Goal: Task Accomplishment & Management: Use online tool/utility

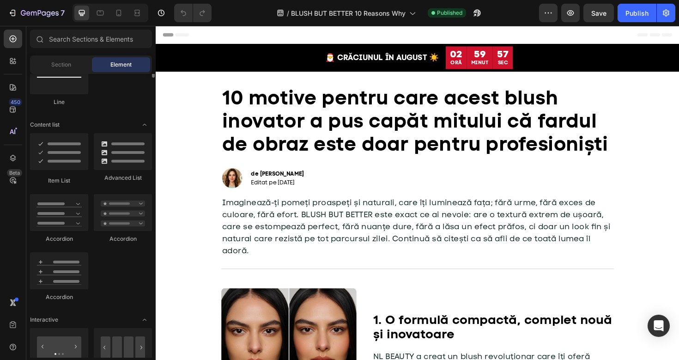
scroll to position [746, 0]
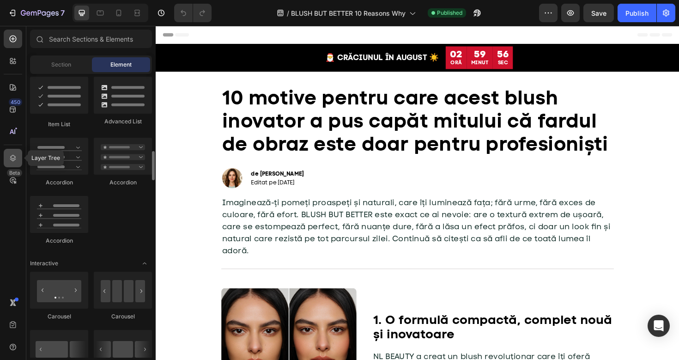
click at [7, 160] on div at bounding box center [13, 158] width 18 height 18
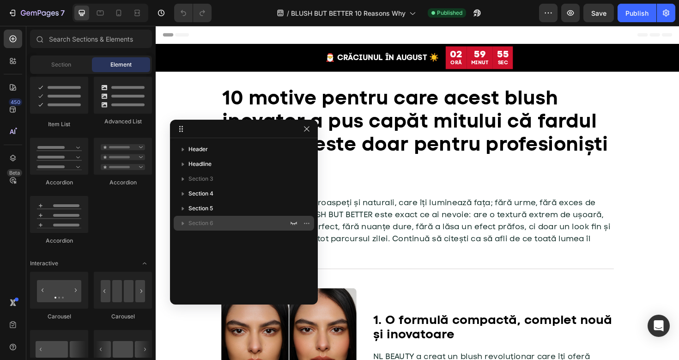
click at [200, 220] on span "Section 6" at bounding box center [201, 223] width 25 height 9
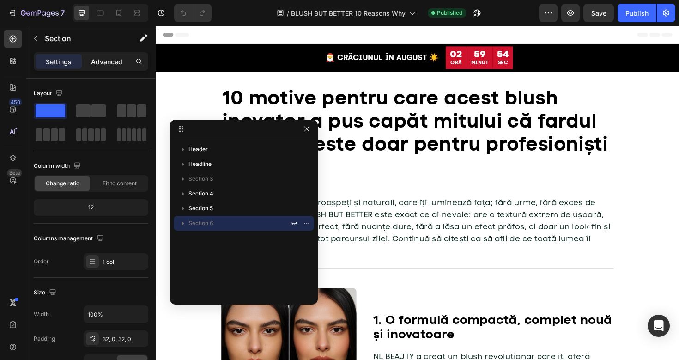
click at [105, 57] on p "Advanced" at bounding box center [106, 62] width 31 height 10
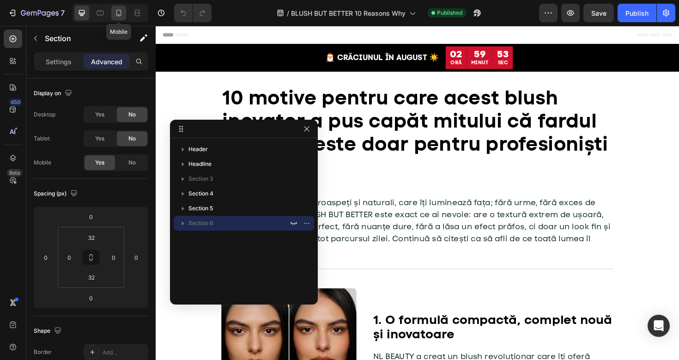
click at [118, 12] on icon at bounding box center [118, 12] width 9 height 9
type input "20"
type input "29"
type input "20"
type input "29"
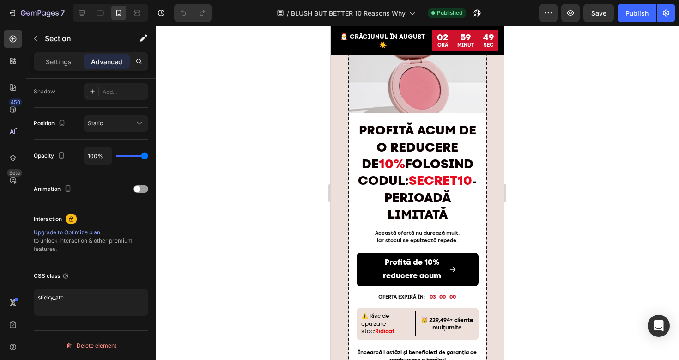
scroll to position [3827, 0]
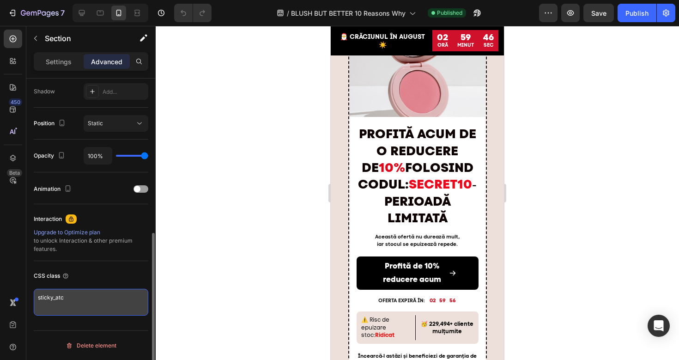
click at [74, 300] on textarea "sticky_atc" at bounding box center [91, 302] width 115 height 27
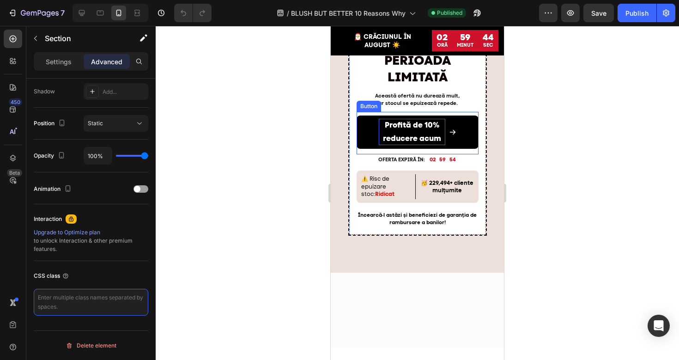
scroll to position [4131, 0]
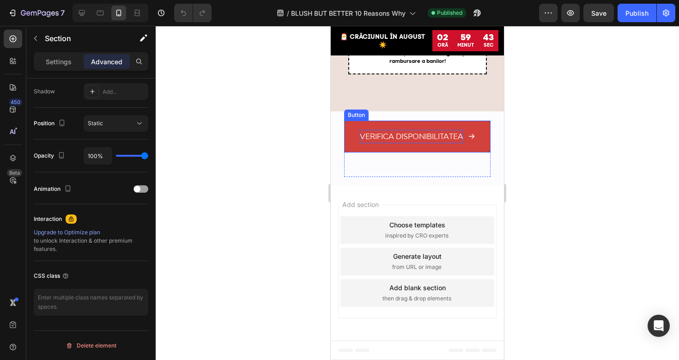
click at [392, 136] on span "verifica disponibilitatea" at bounding box center [412, 136] width 104 height 9
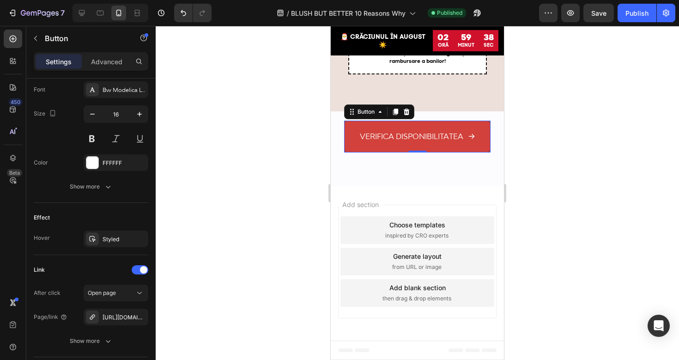
scroll to position [500, 0]
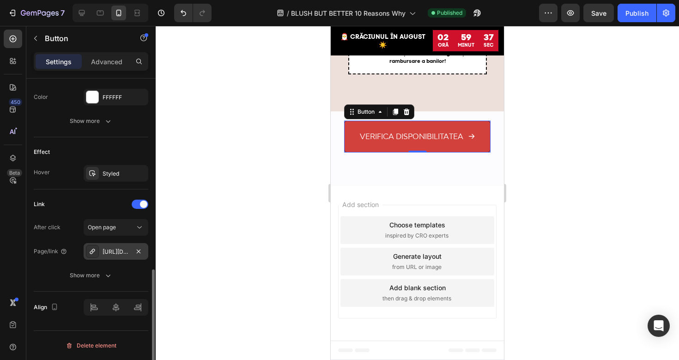
click at [128, 250] on div "https://nlbeauty.ro/blush-but-better" at bounding box center [116, 252] width 27 height 8
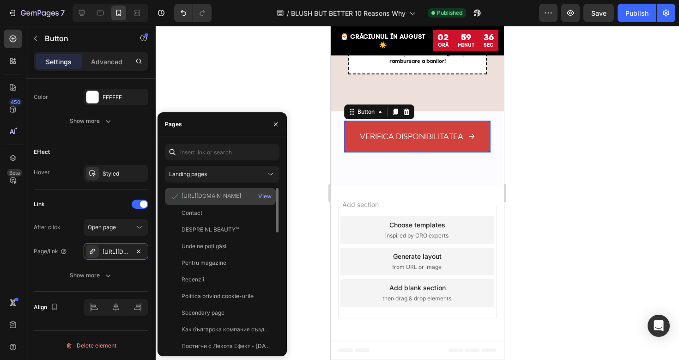
click at [226, 194] on div "https://nlbeauty.ro/products/blush-but-better" at bounding box center [212, 196] width 60 height 8
copy div "https://nlbeauty.ro/products/blush-but-better"
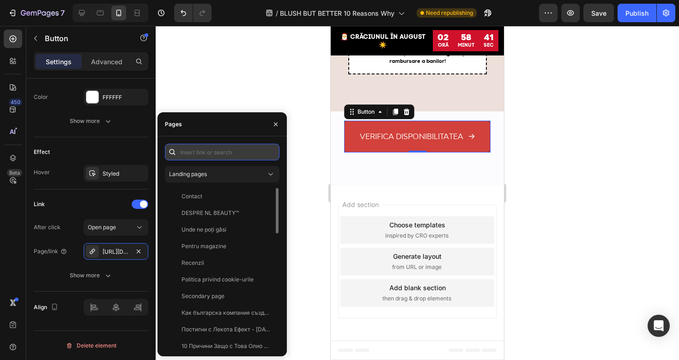
click at [194, 152] on input "text" at bounding box center [222, 152] width 115 height 17
paste input "https://nlbeauty.ro/discount/SECRET10?redirect=/products/blush-but-better"
type input "https://nlbeauty.ro/discount/SECRET10?redirect=/products/blush-but-better"
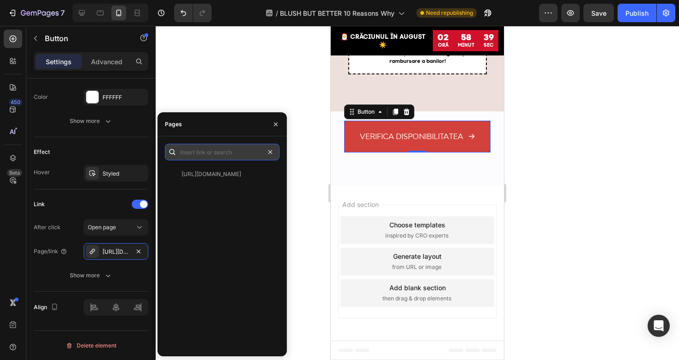
scroll to position [0, 0]
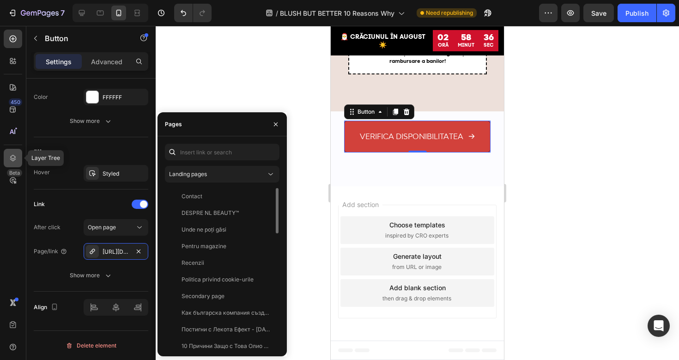
click at [9, 162] on icon at bounding box center [12, 157] width 9 height 9
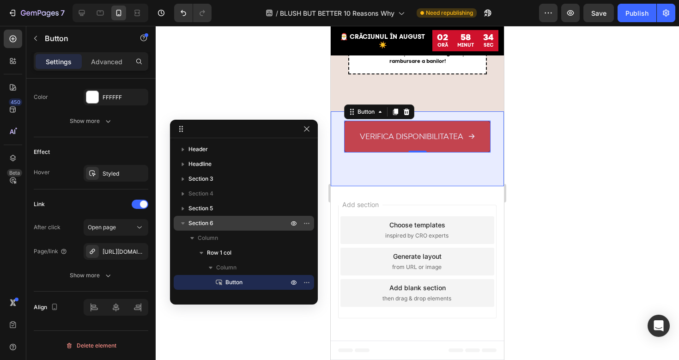
click at [213, 226] on span "Section 6" at bounding box center [201, 223] width 25 height 9
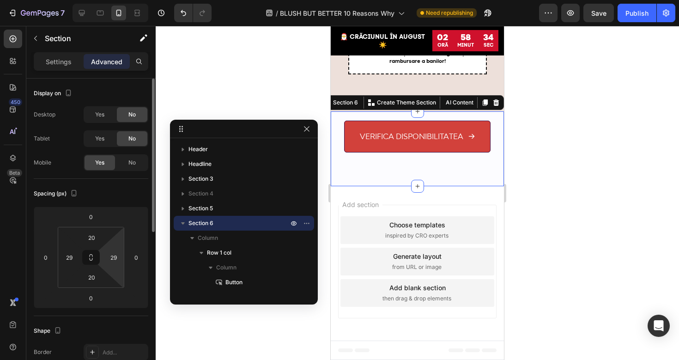
scroll to position [309, 0]
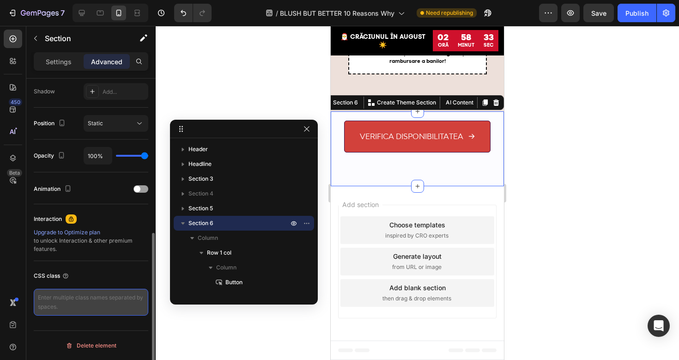
click at [85, 305] on textarea at bounding box center [91, 302] width 115 height 27
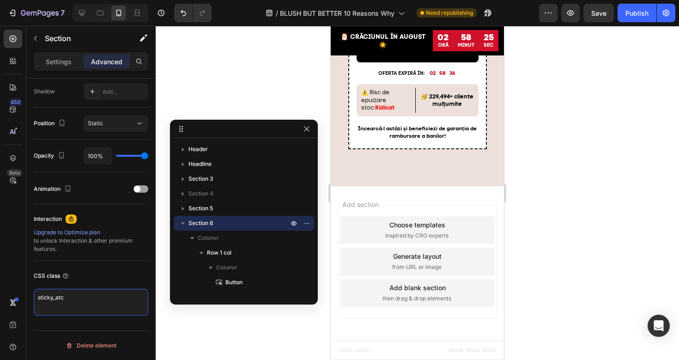
type textarea "sticky_atc"
click at [239, 88] on div at bounding box center [418, 193] width 524 height 334
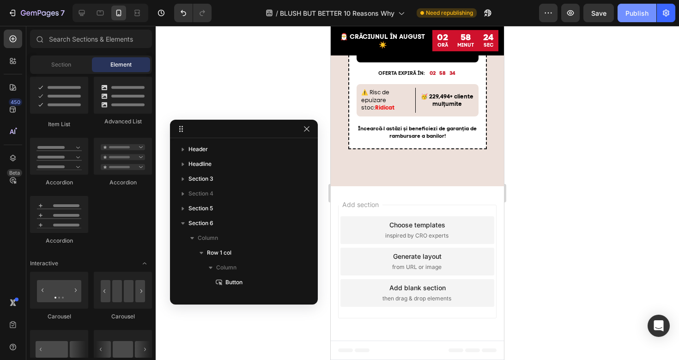
click at [637, 18] on button "Publish" at bounding box center [637, 13] width 39 height 18
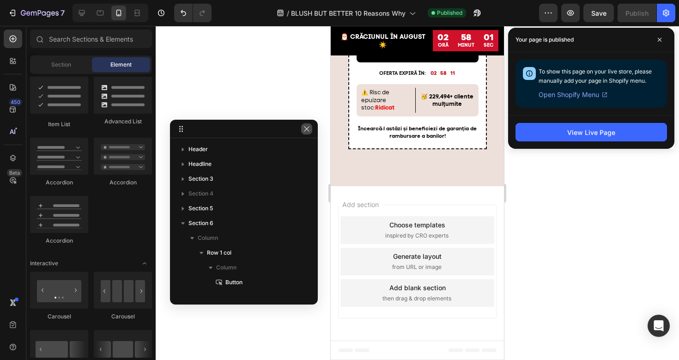
click at [309, 128] on icon "button" at bounding box center [306, 128] width 7 height 7
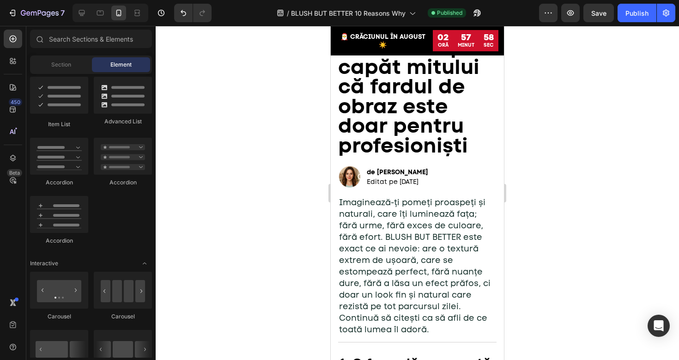
scroll to position [0, 0]
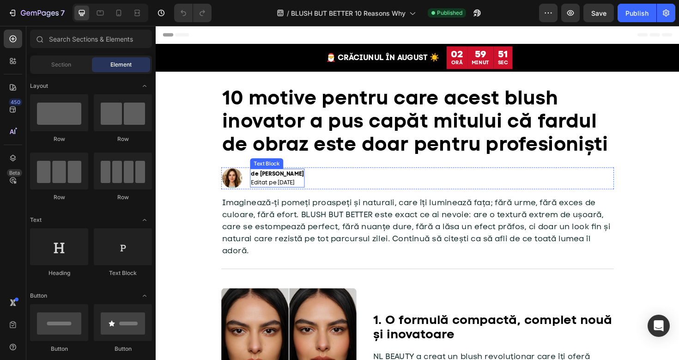
click at [288, 188] on p "de Ioana V. Editat pe 22 august 2025" at bounding box center [284, 187] width 56 height 18
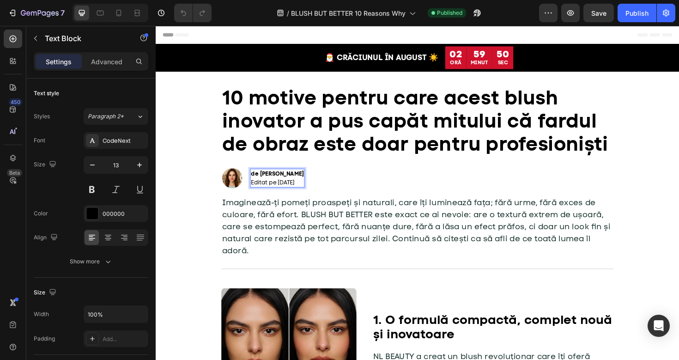
click at [288, 189] on p "de Ioana V. Editat pe 22 august 2025" at bounding box center [284, 187] width 56 height 18
click at [291, 193] on p "de Ioana V. Editat pe 26 august 2025" at bounding box center [284, 187] width 56 height 18
click at [291, 193] on p "de [PERSON_NAME] Editat pe [DATE]" at bounding box center [284, 187] width 56 height 18
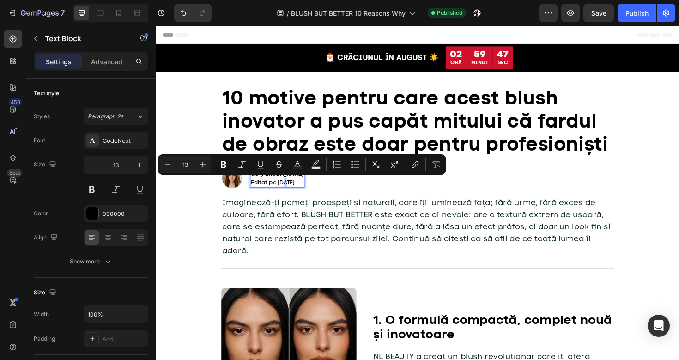
copy p "Editat pe [DATE]"
click at [630, 17] on div "Publish" at bounding box center [637, 13] width 23 height 10
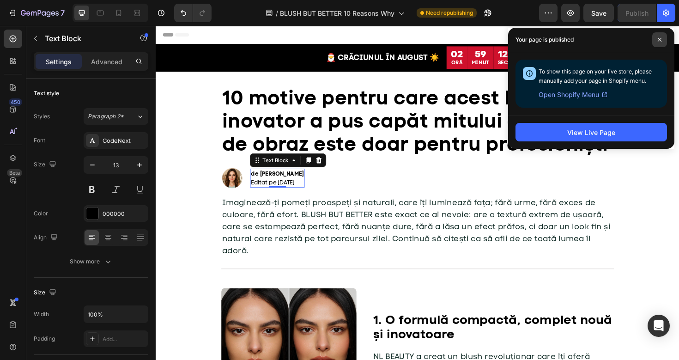
click at [658, 42] on span at bounding box center [660, 39] width 15 height 15
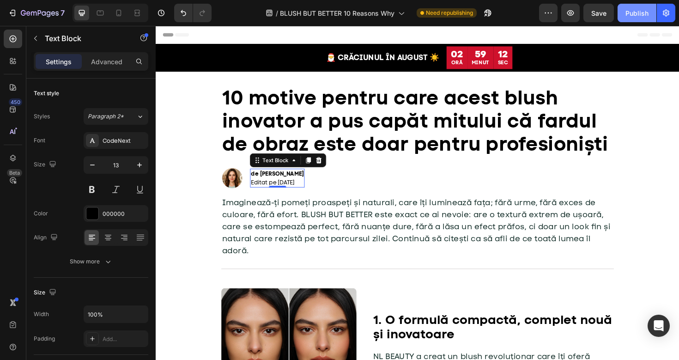
click at [637, 17] on div "Publish" at bounding box center [637, 13] width 23 height 10
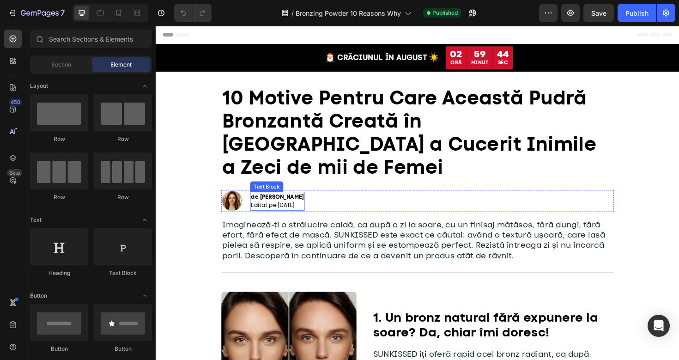
click at [296, 202] on p "de Ioana V. Editat pe 18 august 2025" at bounding box center [284, 211] width 56 height 18
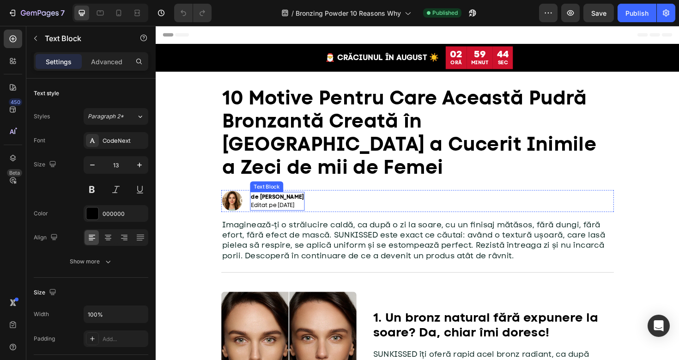
click at [296, 202] on p "de Ioana V. Editat pe 18 august 2025" at bounding box center [284, 211] width 56 height 18
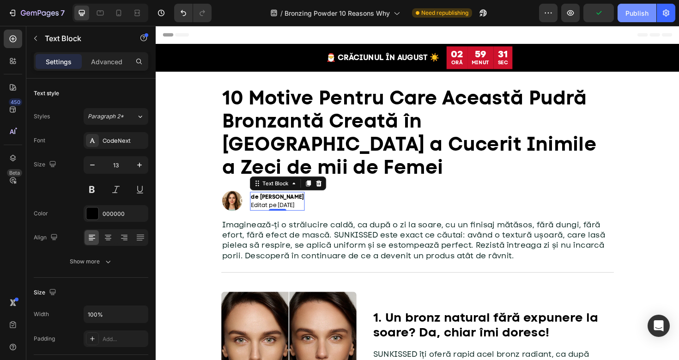
click at [632, 14] on div "Publish" at bounding box center [637, 13] width 23 height 10
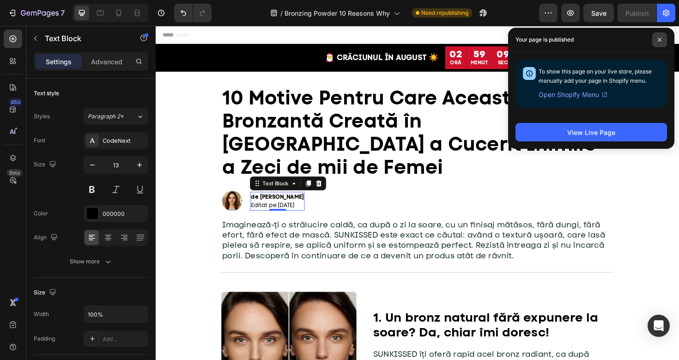
click at [659, 41] on icon at bounding box center [660, 39] width 5 height 5
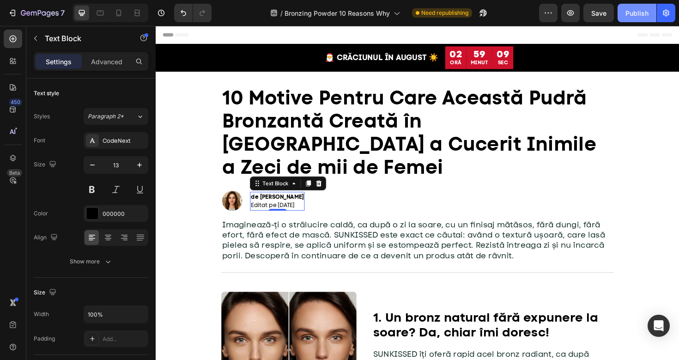
click at [635, 17] on div "Publish" at bounding box center [637, 13] width 23 height 10
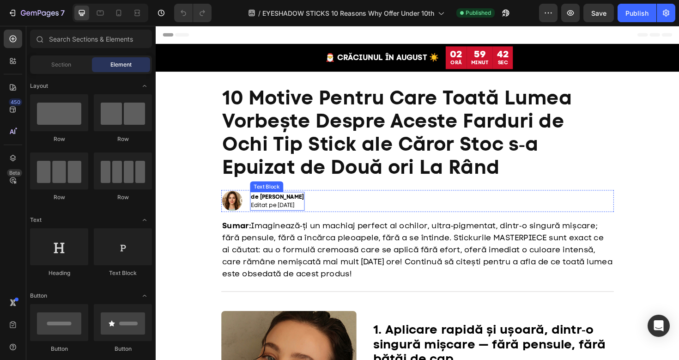
click at [310, 218] on p "de Ioana V. Editat pe 18 august 2025" at bounding box center [284, 211] width 56 height 18
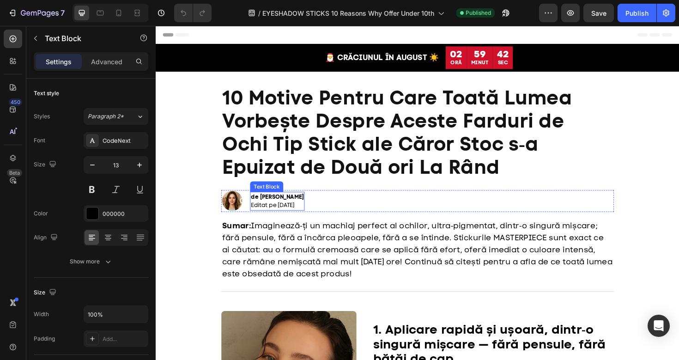
click at [310, 218] on p "de Ioana V. Editat pe 18 august 2025" at bounding box center [284, 211] width 56 height 18
click at [639, 15] on div "Publish" at bounding box center [637, 13] width 23 height 10
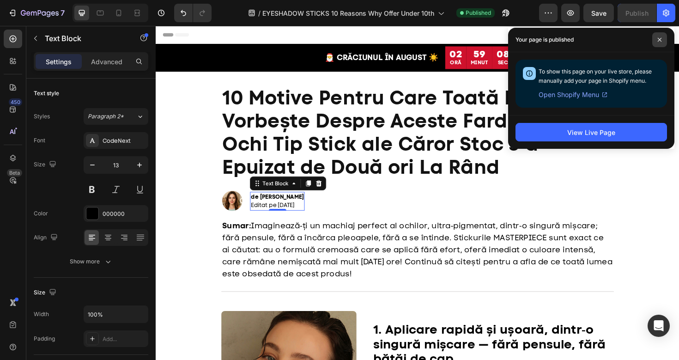
click at [658, 40] on icon at bounding box center [660, 39] width 5 height 5
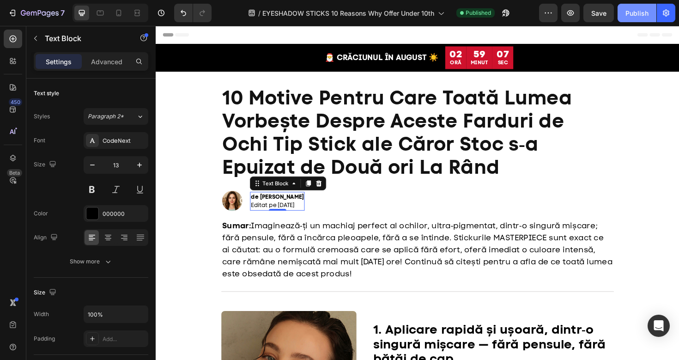
click at [625, 18] on button "Publish" at bounding box center [637, 13] width 39 height 18
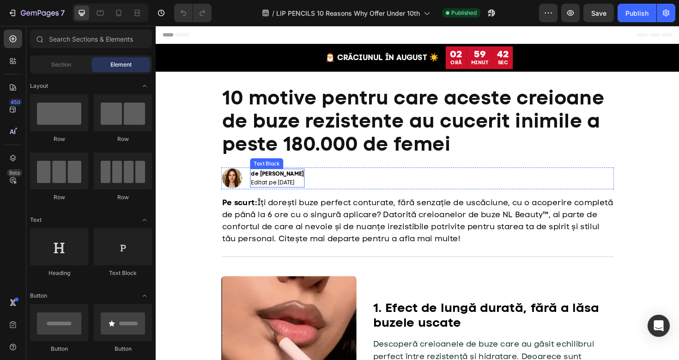
click at [312, 191] on p "de [PERSON_NAME] Editat pe [DATE]" at bounding box center [284, 187] width 56 height 18
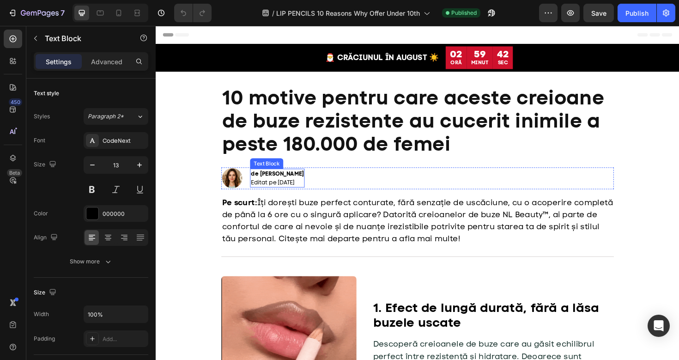
click at [312, 191] on p "de [PERSON_NAME] Editat pe [DATE]" at bounding box center [284, 187] width 56 height 18
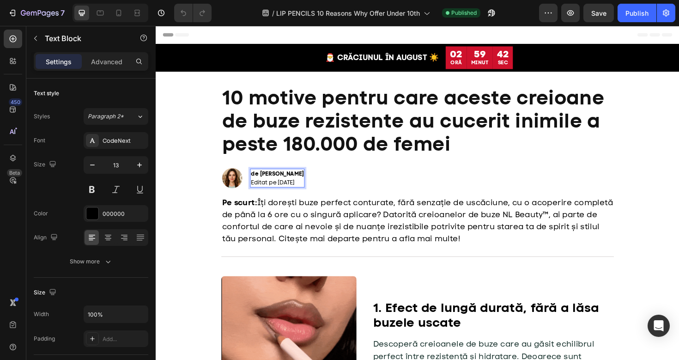
click at [312, 191] on p "de [PERSON_NAME] Editat pe [DATE]" at bounding box center [284, 187] width 56 height 18
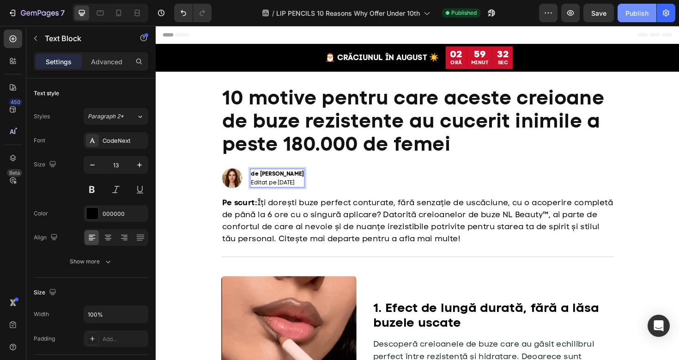
click at [634, 12] on div "Publish" at bounding box center [637, 13] width 23 height 10
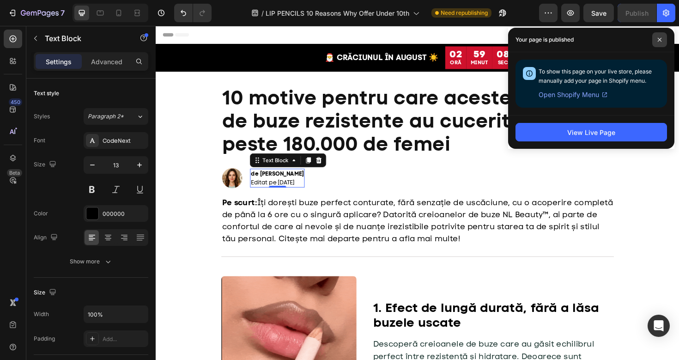
click at [662, 39] on icon at bounding box center [660, 39] width 5 height 5
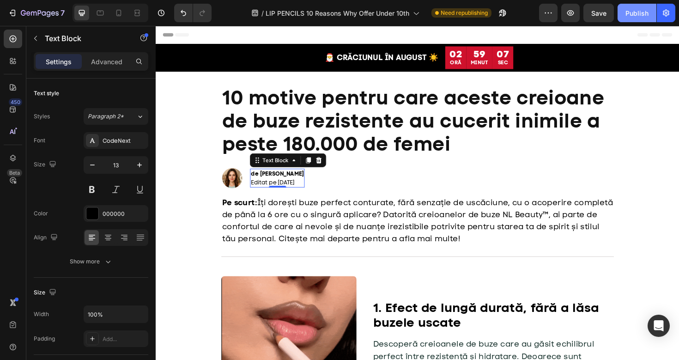
click at [635, 18] on button "Publish" at bounding box center [637, 13] width 39 height 18
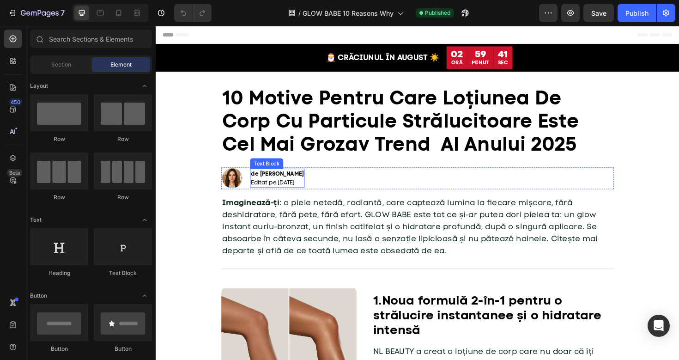
click at [310, 191] on p "de Ioana V. Editat pe 18 august 2025" at bounding box center [284, 187] width 56 height 18
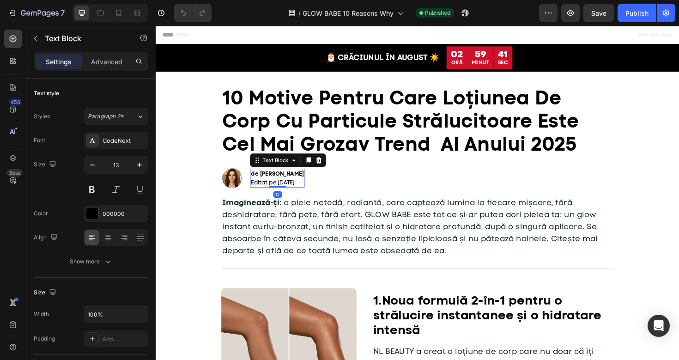
click at [310, 191] on p "de Ioana V. Editat pe 18 august 2025" at bounding box center [284, 187] width 56 height 18
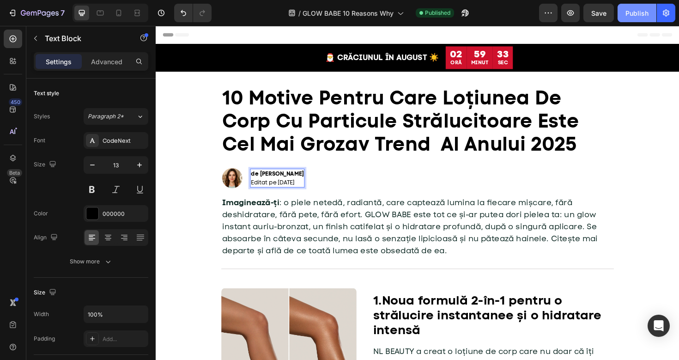
click at [631, 14] on div "Publish" at bounding box center [637, 13] width 23 height 10
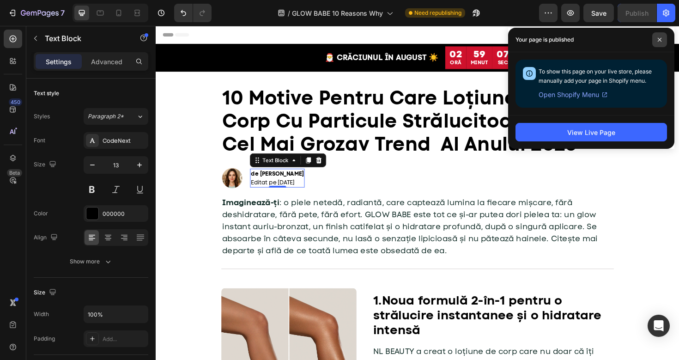
click at [655, 36] on span at bounding box center [660, 39] width 15 height 15
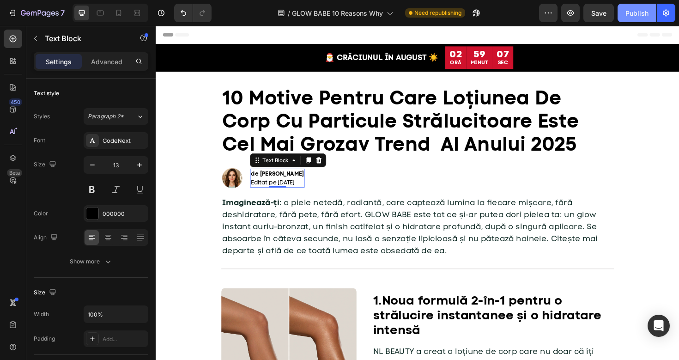
click at [627, 12] on div "Publish" at bounding box center [637, 13] width 23 height 10
